Goal: Task Accomplishment & Management: Manage account settings

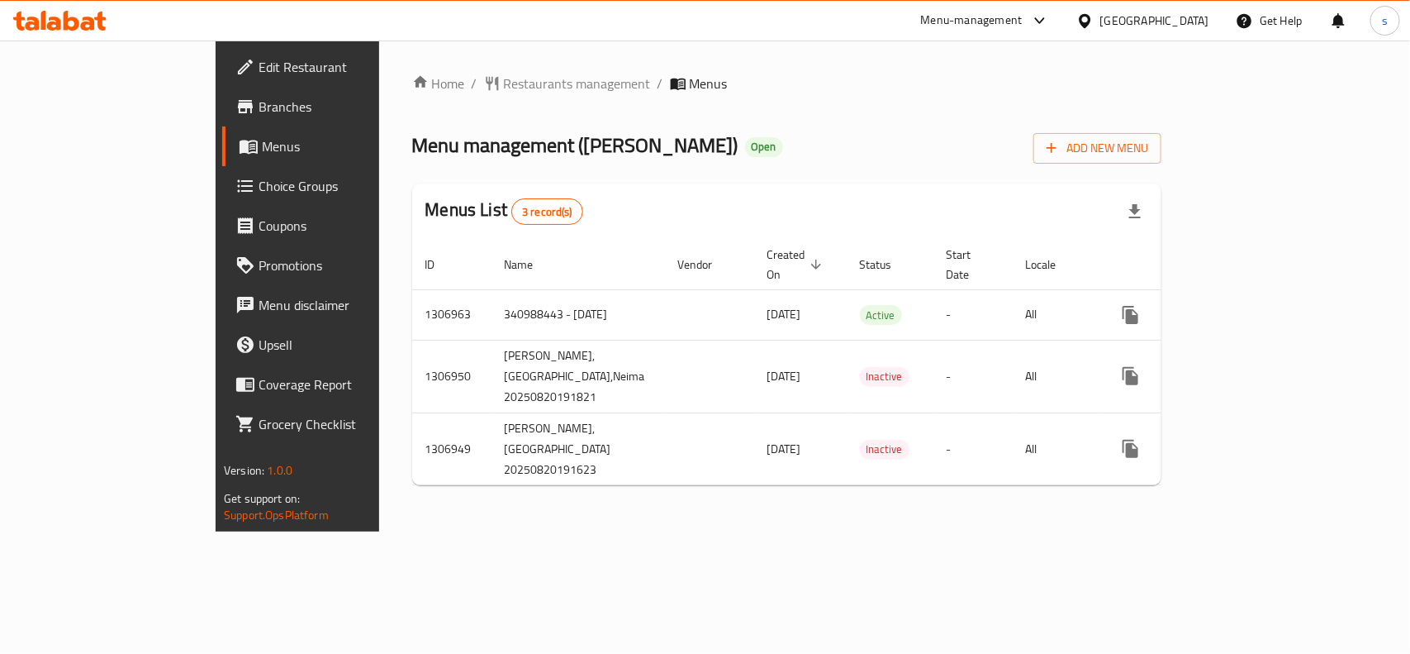
click at [259, 178] on span "Choice Groups" at bounding box center [348, 186] width 179 height 20
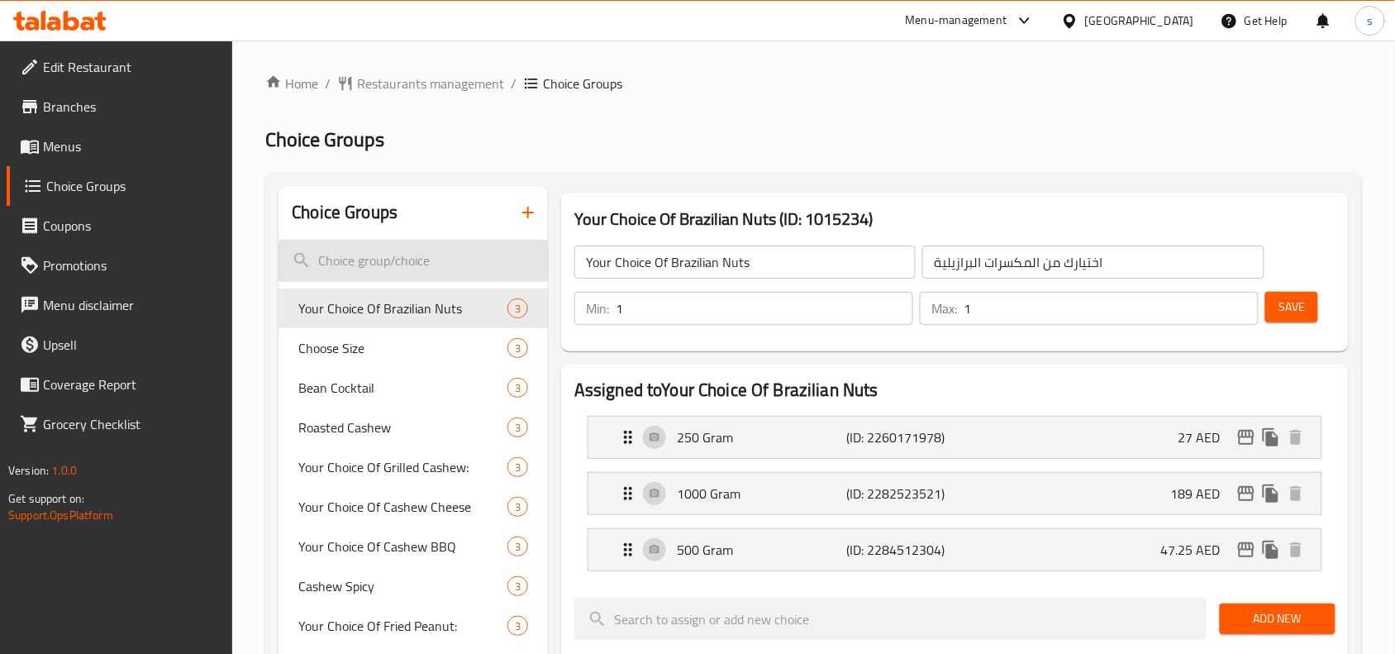
click at [394, 265] on input "search" at bounding box center [412, 261] width 269 height 42
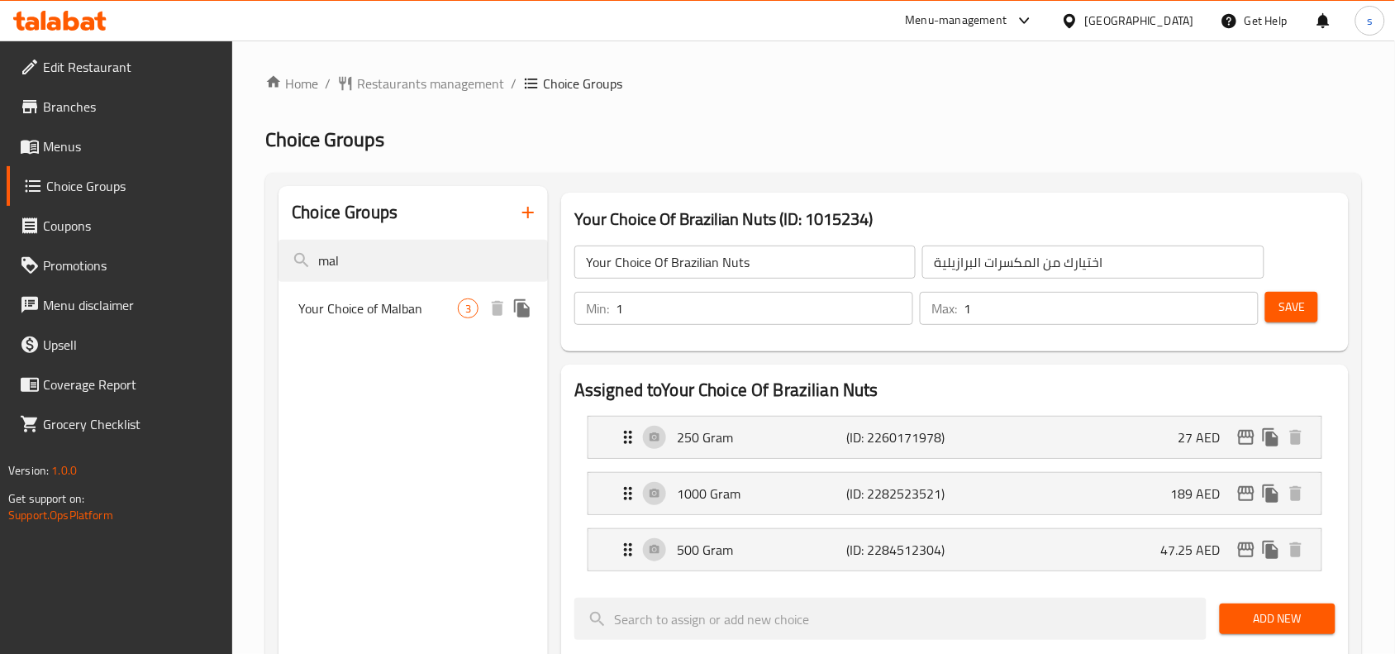
type input "mal"
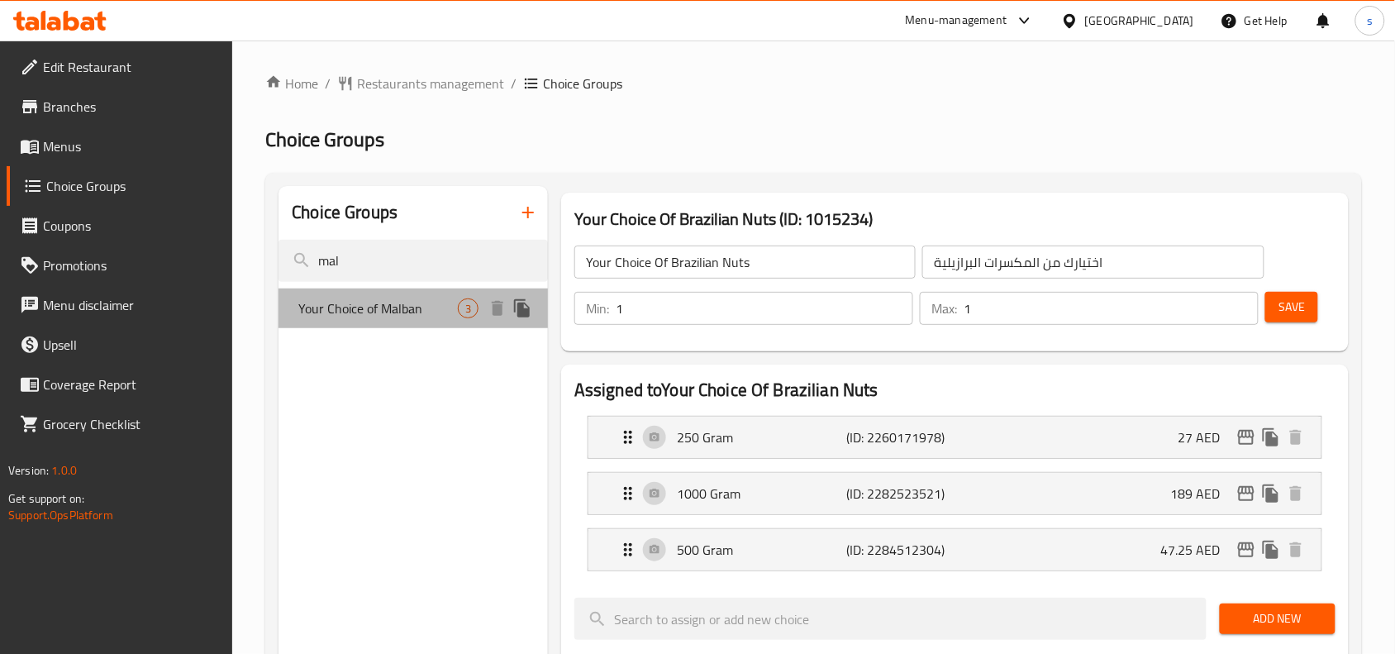
click at [395, 318] on span "Your Choice of Malban" at bounding box center [377, 308] width 159 height 20
type input "Your Choice of Malban"
type input "اختيارك من الملبن"
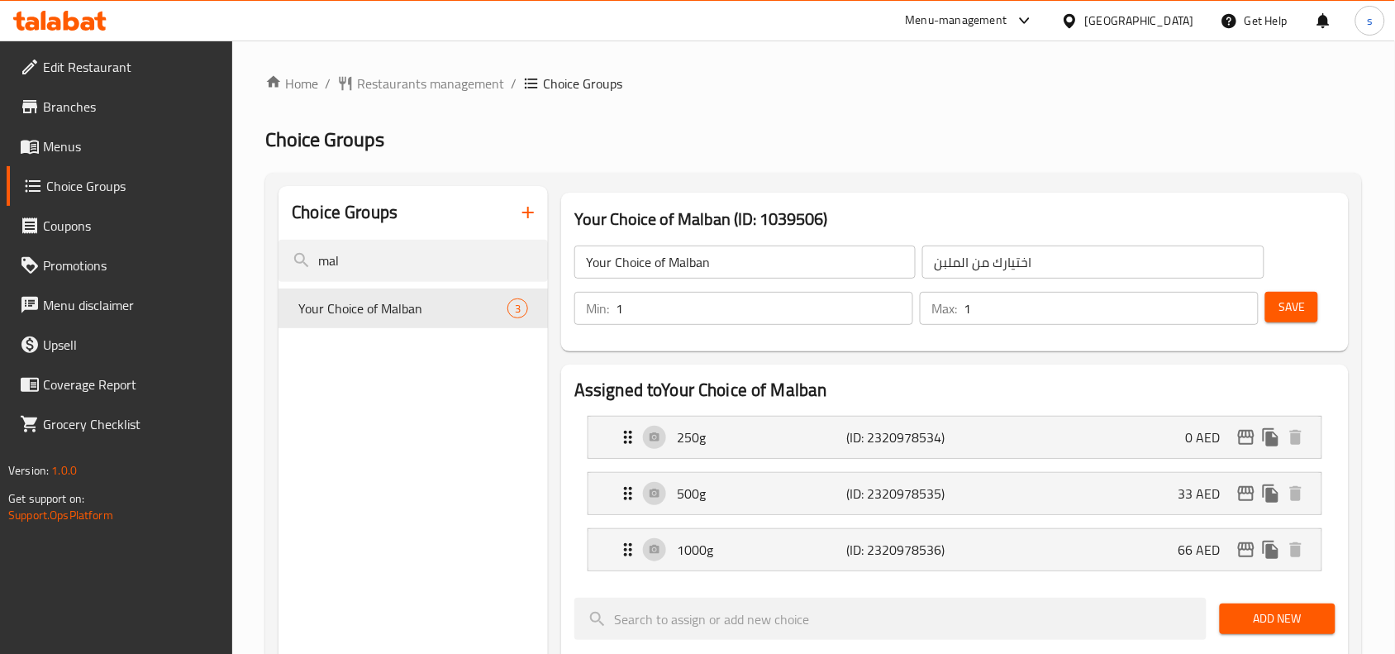
click at [382, 95] on div "Home / Restaurants management / Choice Groups Choice Groups Choice Groups mal Y…" at bounding box center [813, 662] width 1096 height 1177
click at [386, 88] on span "Restaurants management" at bounding box center [430, 84] width 147 height 20
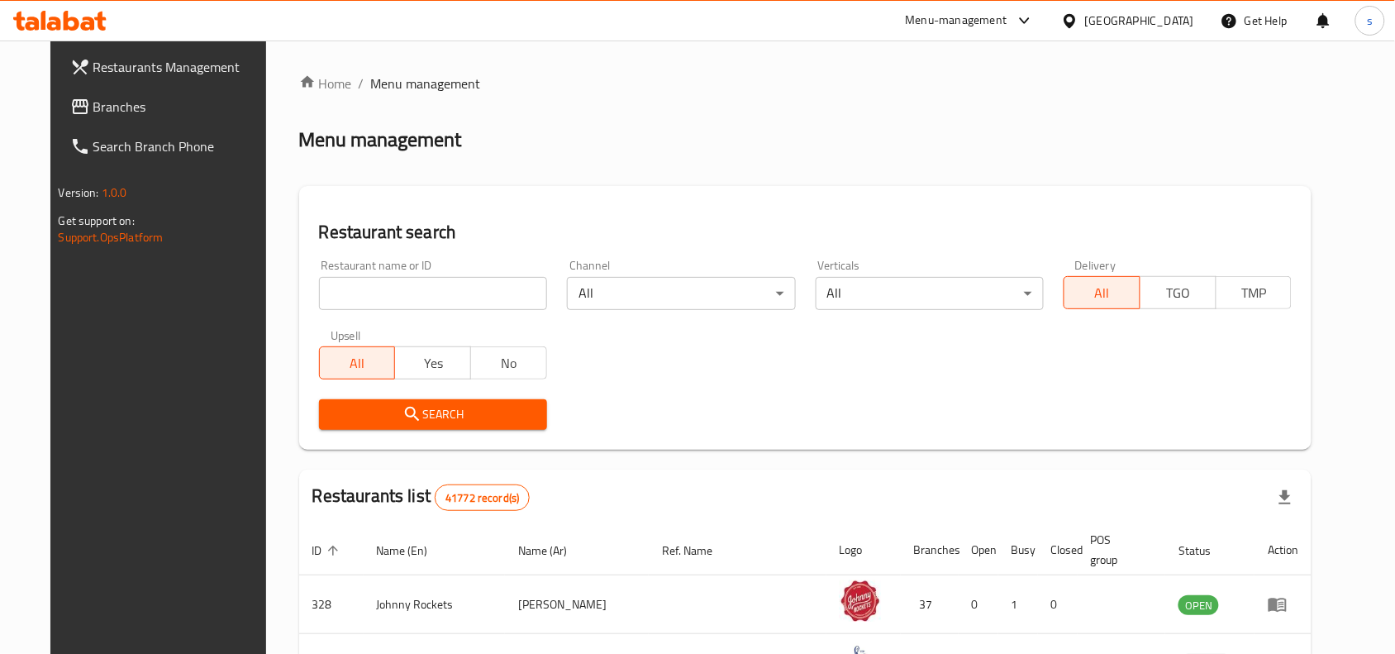
click at [331, 307] on input "search" at bounding box center [433, 293] width 228 height 33
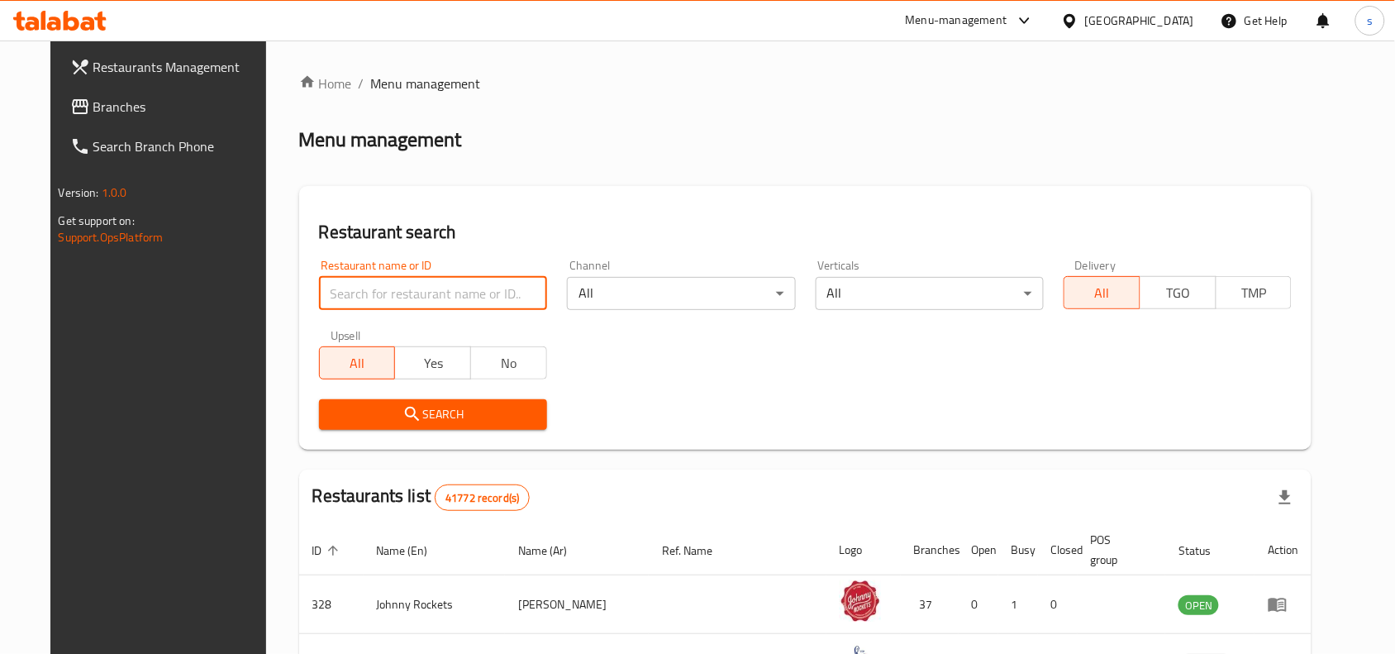
paste input "704241"
type input "704241"
click at [345, 420] on span "Search" at bounding box center [433, 414] width 202 height 21
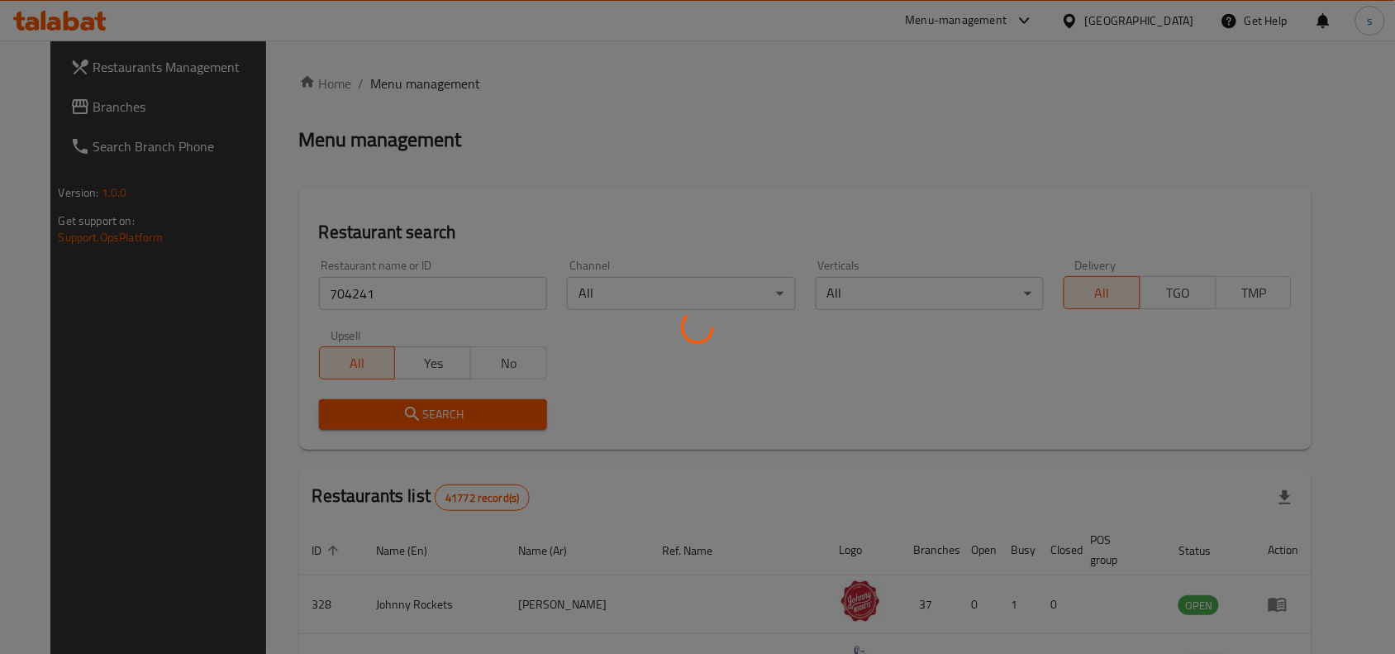
click at [351, 407] on div at bounding box center [697, 327] width 1395 height 654
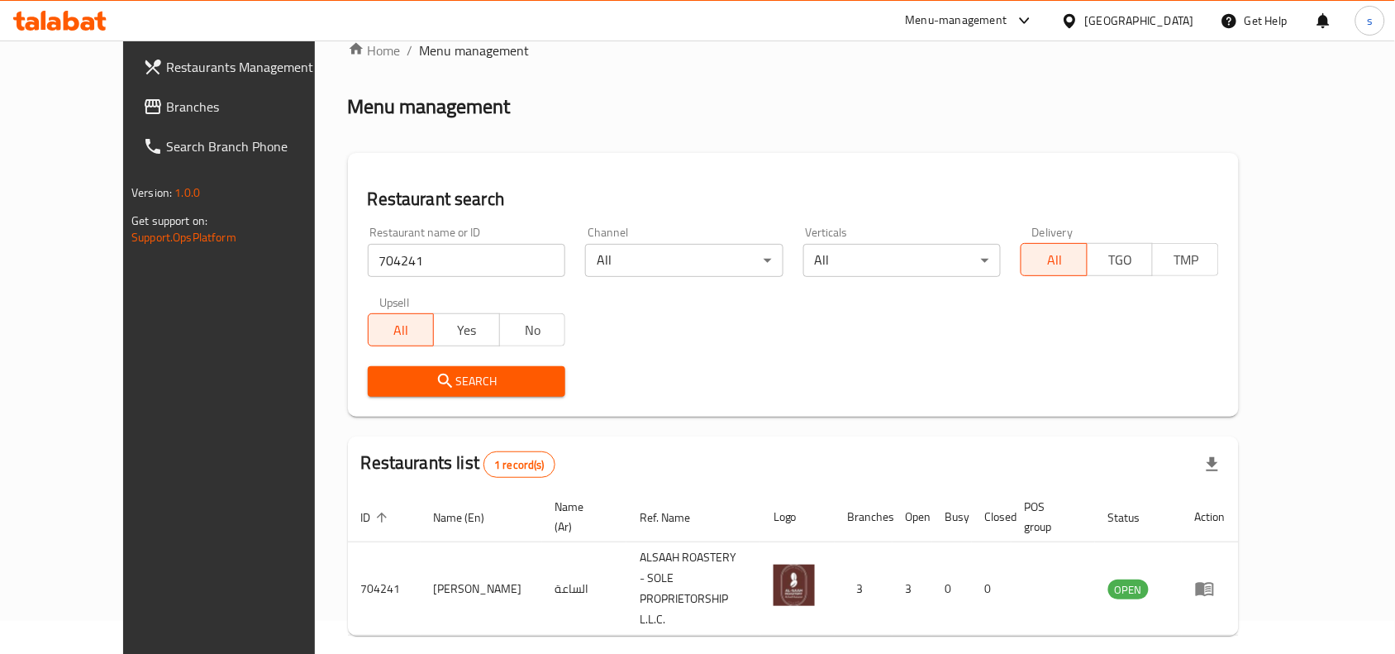
scroll to position [51, 0]
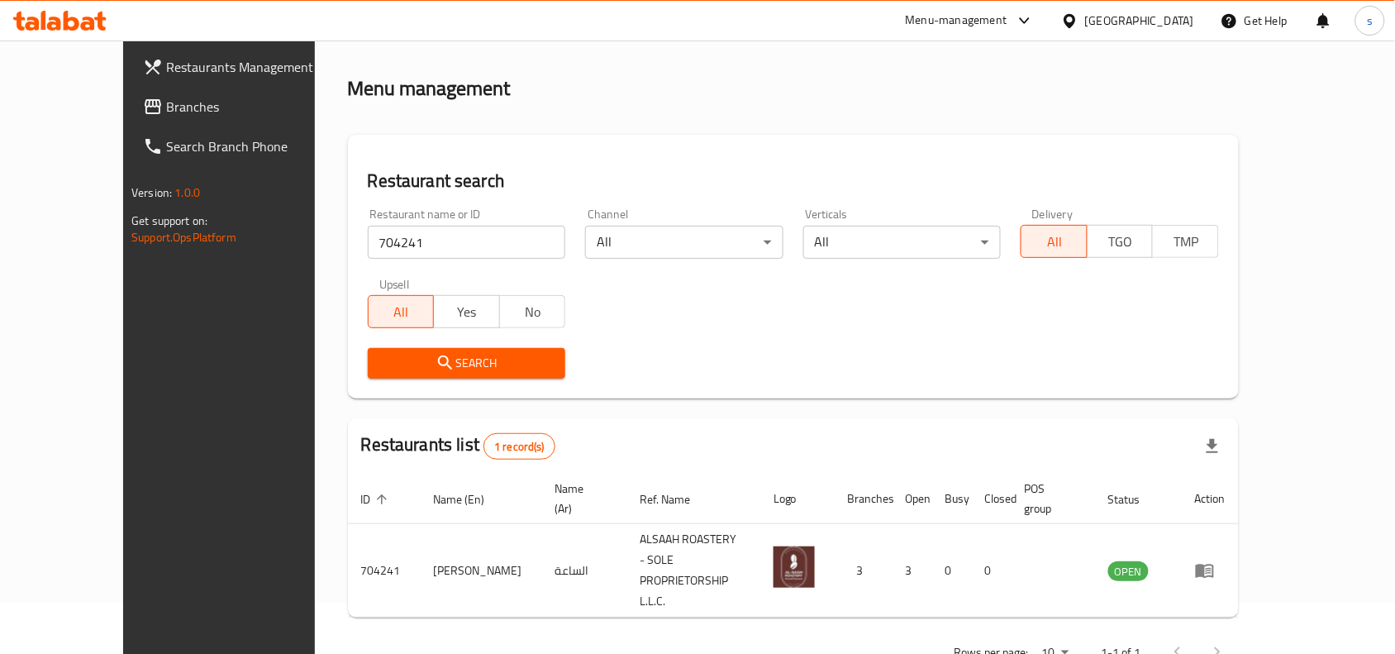
click at [166, 112] on span "Branches" at bounding box center [254, 107] width 177 height 20
